Goal: Task Accomplishment & Management: Manage account settings

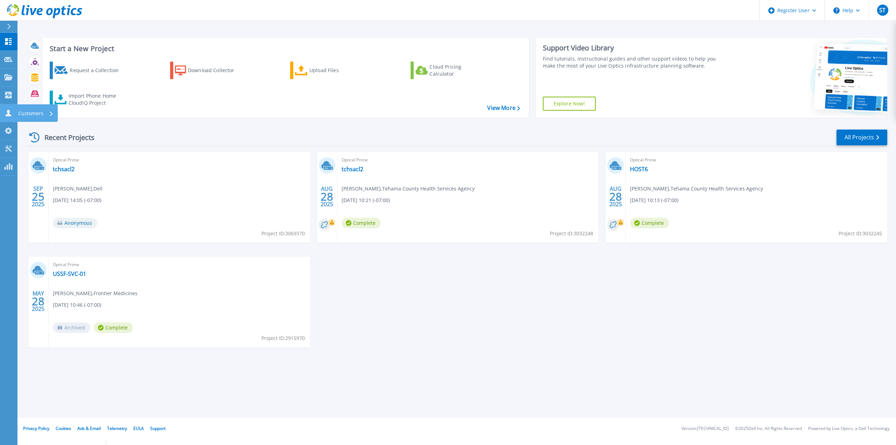
click at [31, 113] on p "Customers" at bounding box center [30, 113] width 25 height 18
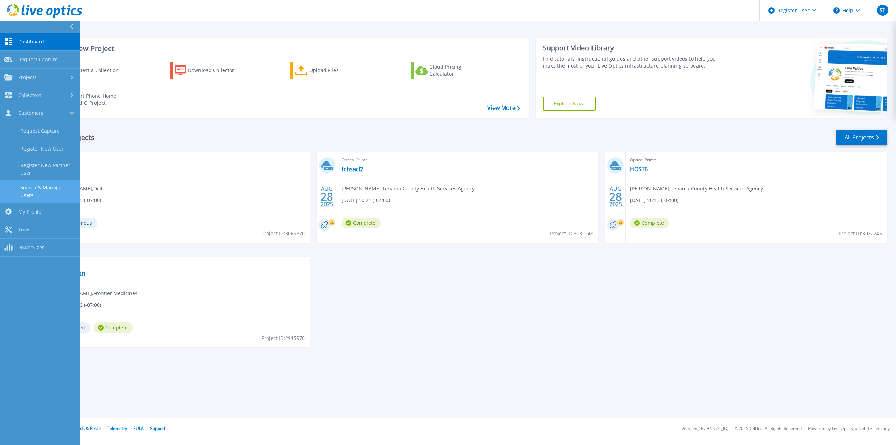
click at [51, 191] on link "Search & Manage Users" at bounding box center [40, 191] width 80 height 22
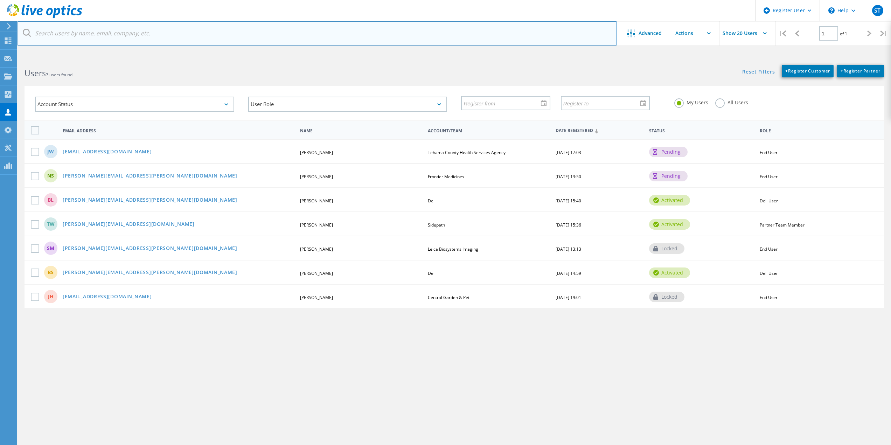
paste input "jarmstrong@cityofhawthorne.org"
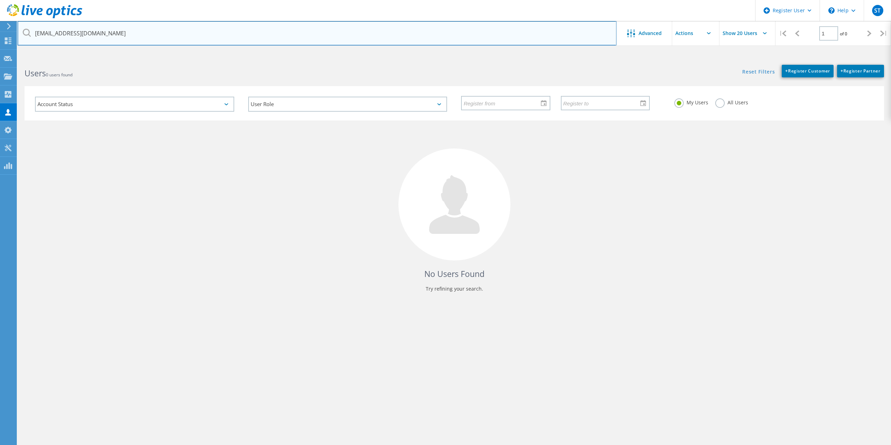
type input "jarmstrong@cityofhawthorne.org"
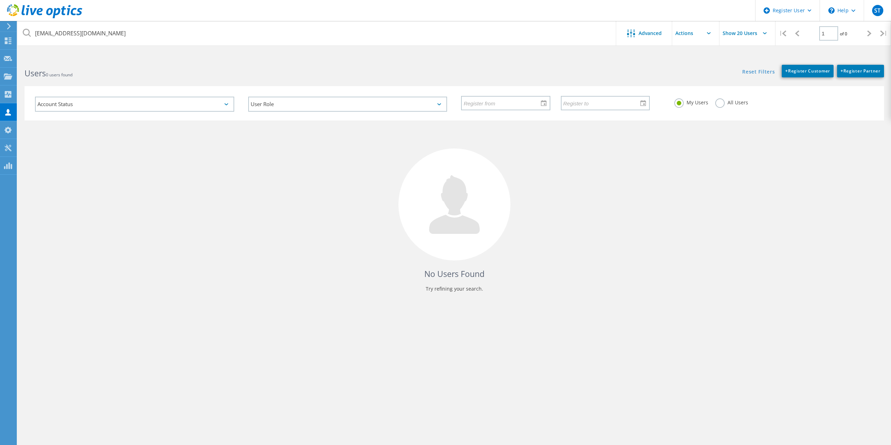
click at [720, 102] on label "All Users" at bounding box center [731, 101] width 33 height 7
click at [0, 0] on input "All Users" at bounding box center [0, 0] width 0 height 0
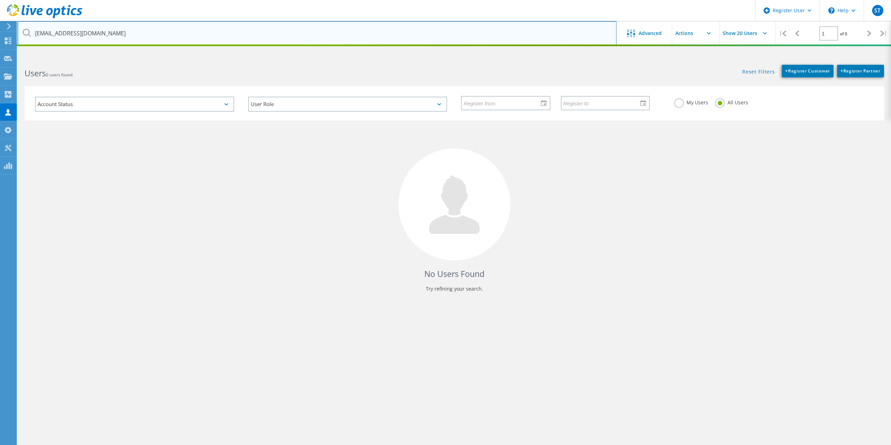
click at [317, 38] on input "jarmstrong@cityofhawthorne.org" at bounding box center [316, 33] width 599 height 24
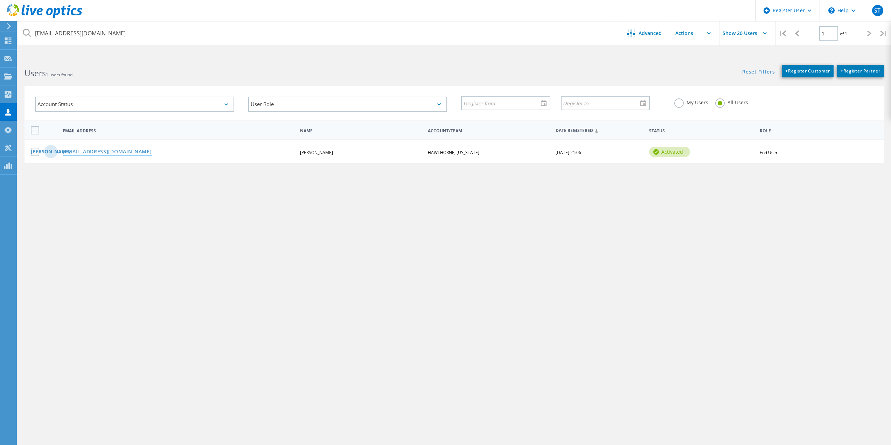
click at [126, 149] on link "jarmstrong@cityofhawthorne.org" at bounding box center [107, 152] width 89 height 6
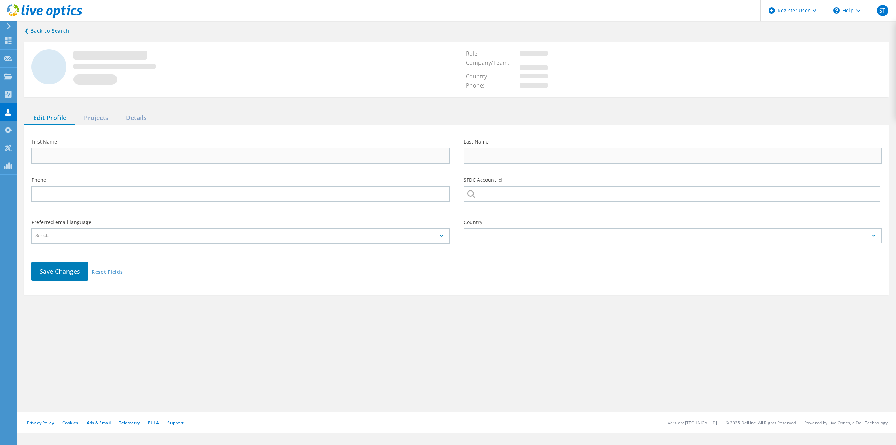
type input "Josh"
type input "Armstrong"
type input "310-349-2829"
type input "HAWTHORNE, CALIFORNIA"
type input "English"
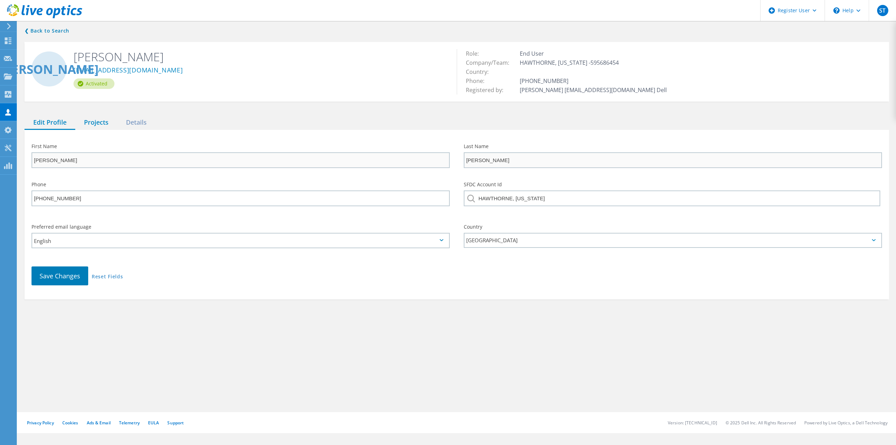
click at [91, 122] on div "Projects" at bounding box center [96, 122] width 42 height 14
